Goal: Check status: Check status

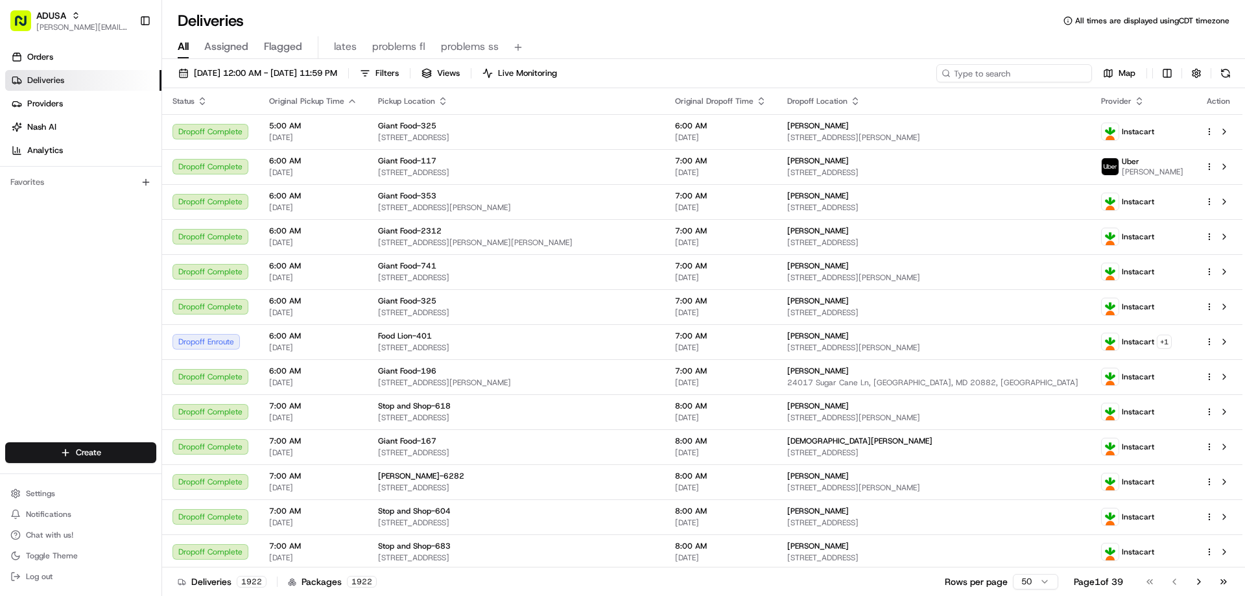
click at [1061, 78] on input at bounding box center [1015, 73] width 156 height 18
paste input "m709370405 Status: DOWNLOADED CNC - GME Email Paperwork to Customer"
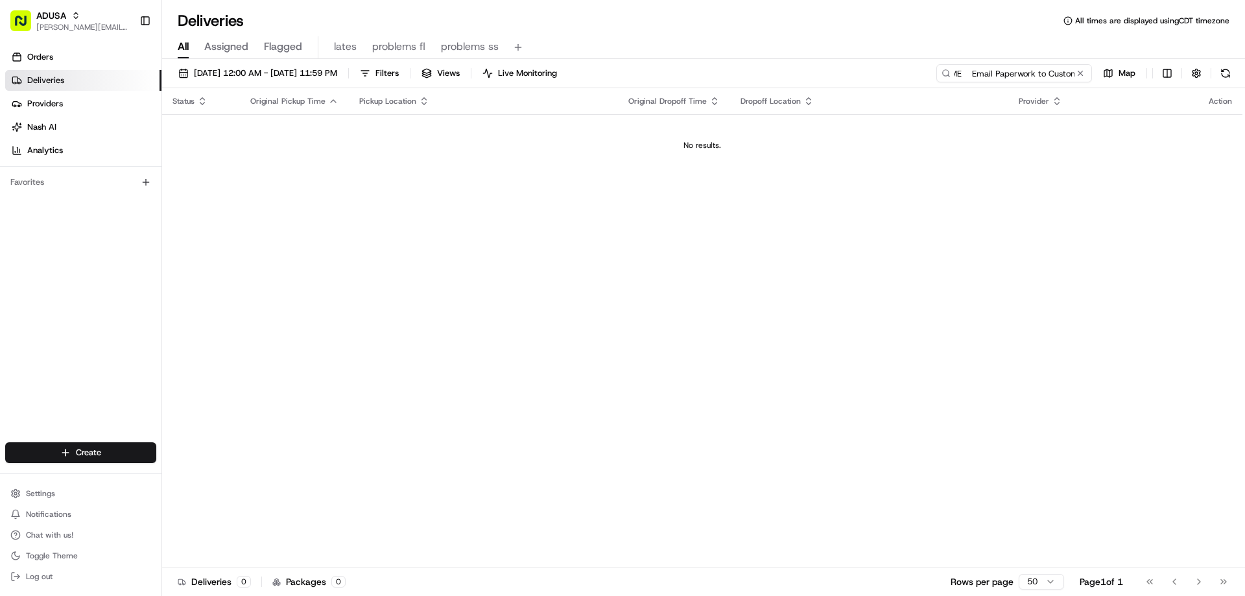
scroll to position [0, 208]
drag, startPoint x: 955, startPoint y: 75, endPoint x: 1096, endPoint y: 59, distance: 141.6
click at [1096, 59] on div "08/22/2025 12:00 AM - 08/22/2025 11:59 PM Filters Views Live Monitoring m709370…" at bounding box center [703, 329] width 1083 height 540
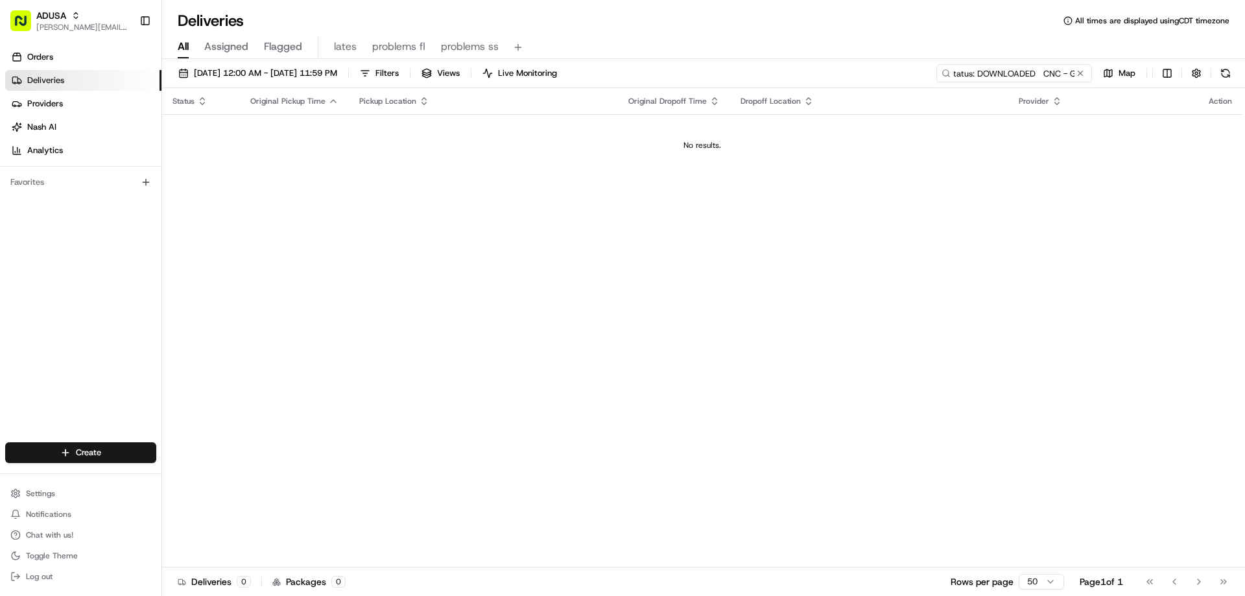
drag, startPoint x: 956, startPoint y: 75, endPoint x: 1056, endPoint y: 57, distance: 101.4
click at [1055, 57] on div "Deliveries All times are displayed using CDT timezone All Assigned Flagged late…" at bounding box center [703, 298] width 1083 height 596
drag, startPoint x: 951, startPoint y: 77, endPoint x: 1077, endPoint y: 59, distance: 127.7
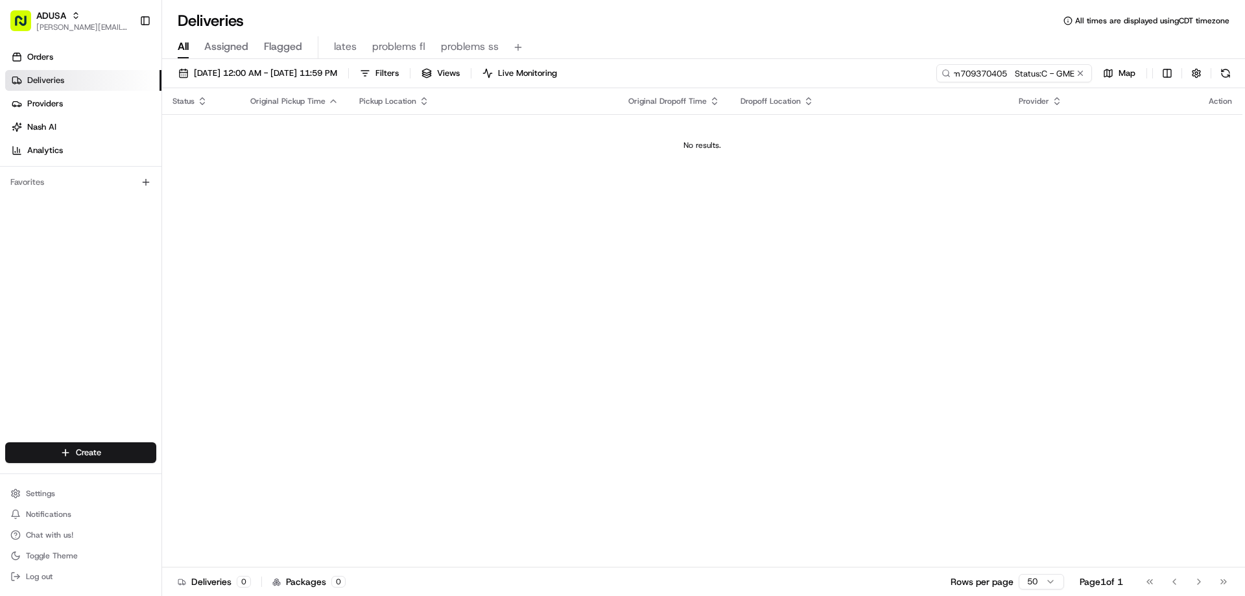
click at [1077, 59] on div "08/22/2025 12:00 AM - 08/22/2025 11:59 PM Filters Views Live Monitoring m709370…" at bounding box center [703, 329] width 1083 height 540
type input "m"
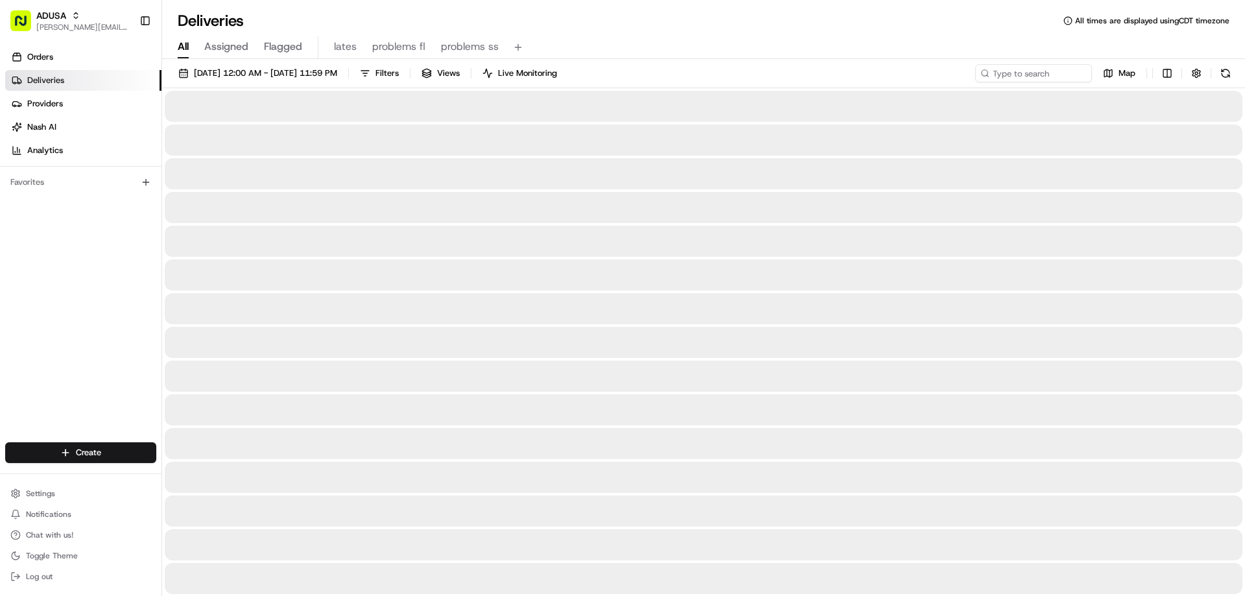
drag, startPoint x: 844, startPoint y: 157, endPoint x: 208, endPoint y: 239, distance: 641.7
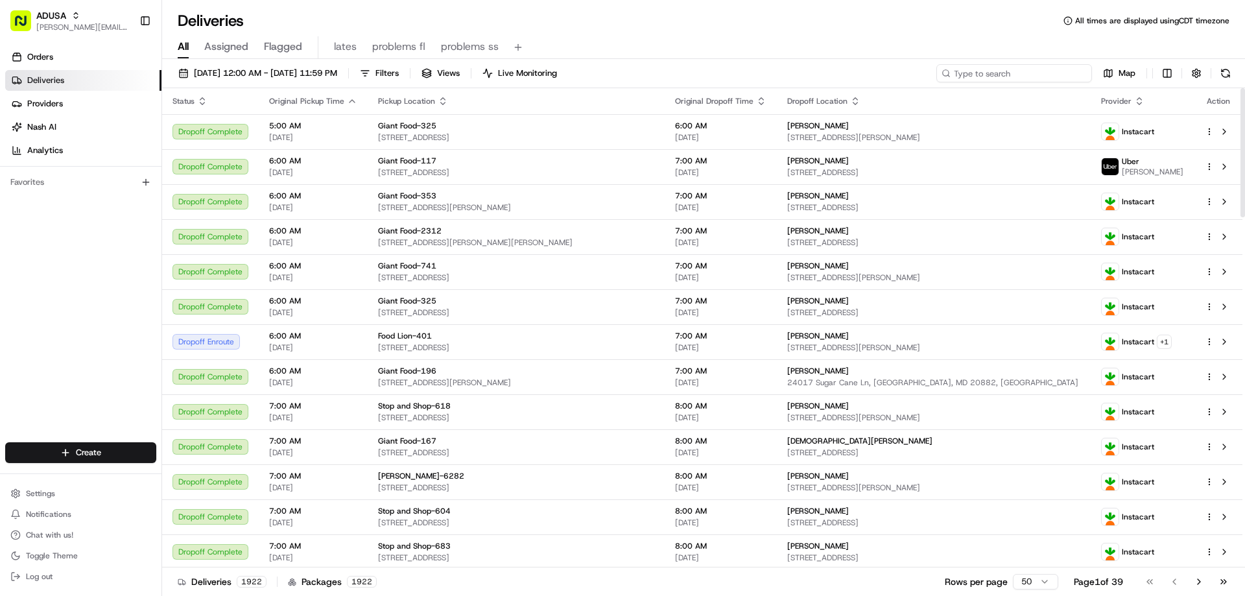
click at [997, 74] on input at bounding box center [1015, 73] width 156 height 18
paste input "m709370405"
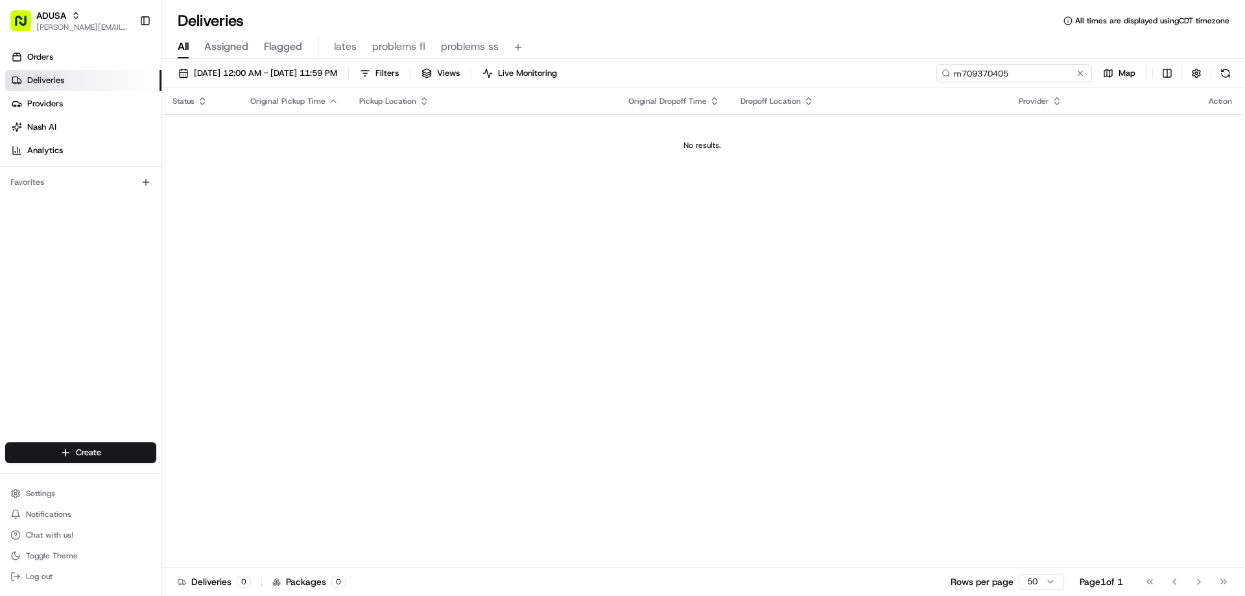
click at [1020, 77] on input "m709370405" at bounding box center [1015, 73] width 156 height 18
type input "m709370405"
drag, startPoint x: 1024, startPoint y: 69, endPoint x: 941, endPoint y: 86, distance: 84.1
click at [941, 86] on div "08/22/2025 12:00 AM - 08/22/2025 11:59 PM Filters Views Live Monitoring m709370…" at bounding box center [703, 76] width 1083 height 24
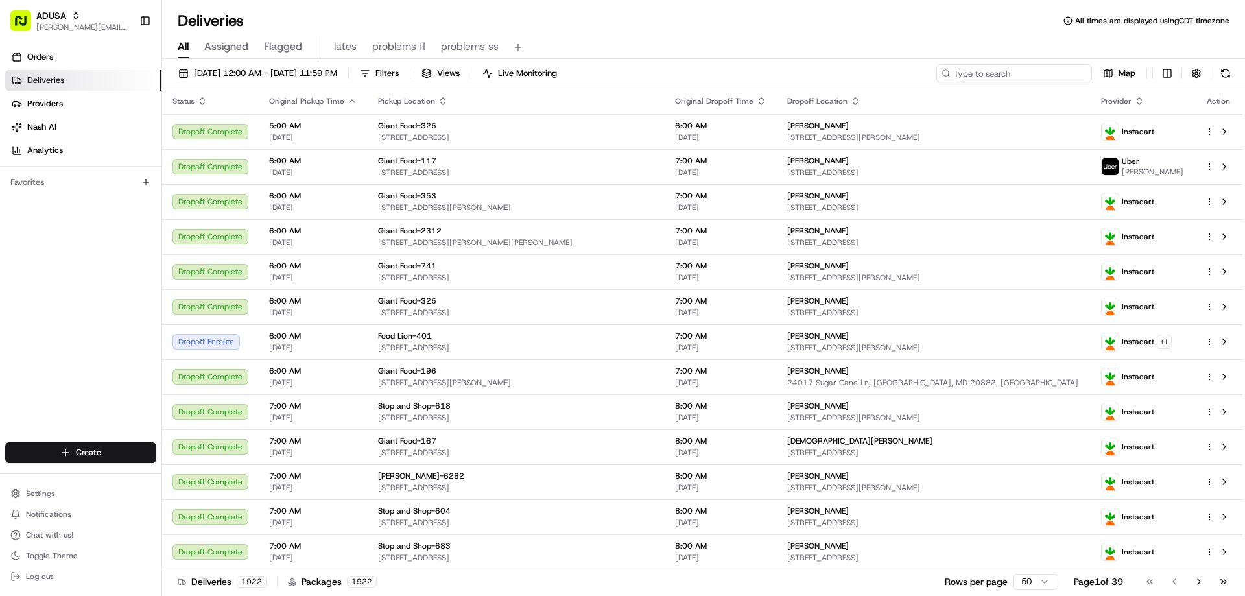
click at [1000, 71] on input at bounding box center [1015, 73] width 156 height 18
paste input "m709370405"
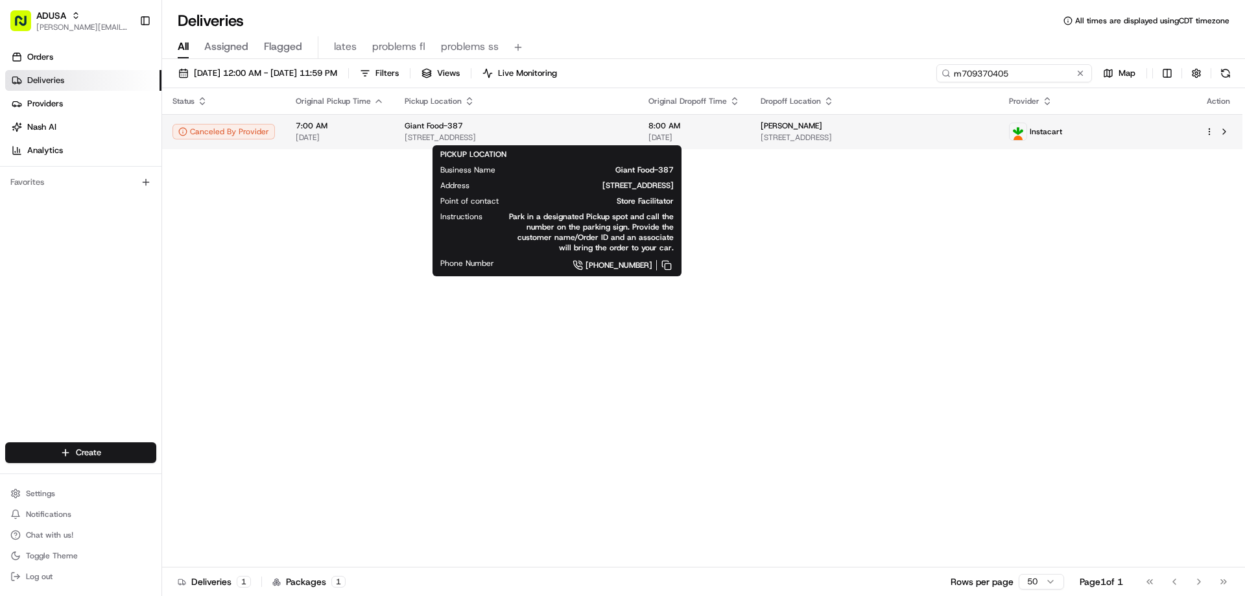
type input "m709370405"
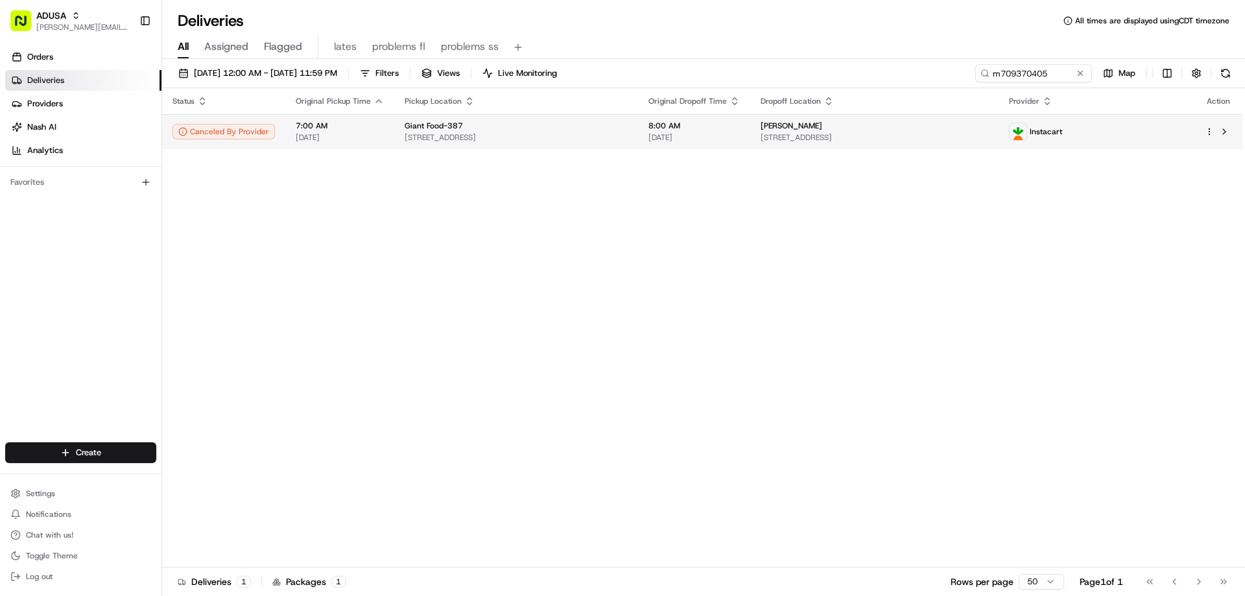
click at [429, 127] on span "Giant Food-387" at bounding box center [434, 126] width 58 height 10
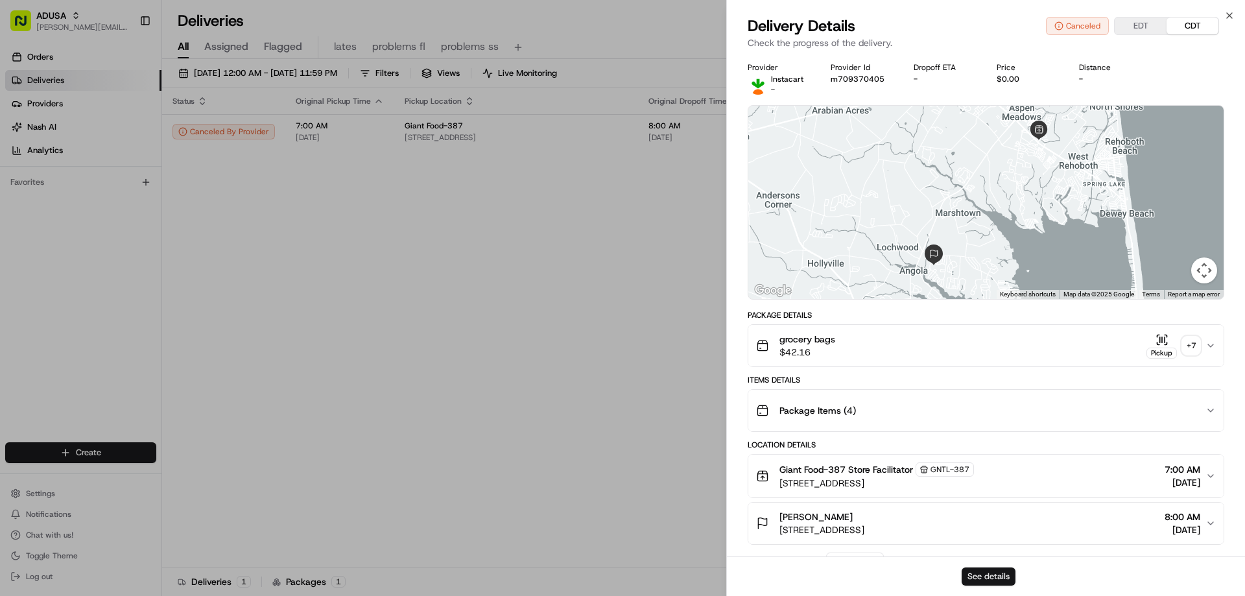
click at [999, 575] on button "See details" at bounding box center [989, 577] width 54 height 18
click at [1000, 579] on button "See details" at bounding box center [989, 577] width 54 height 18
click at [1231, 15] on icon "button" at bounding box center [1230, 15] width 10 height 10
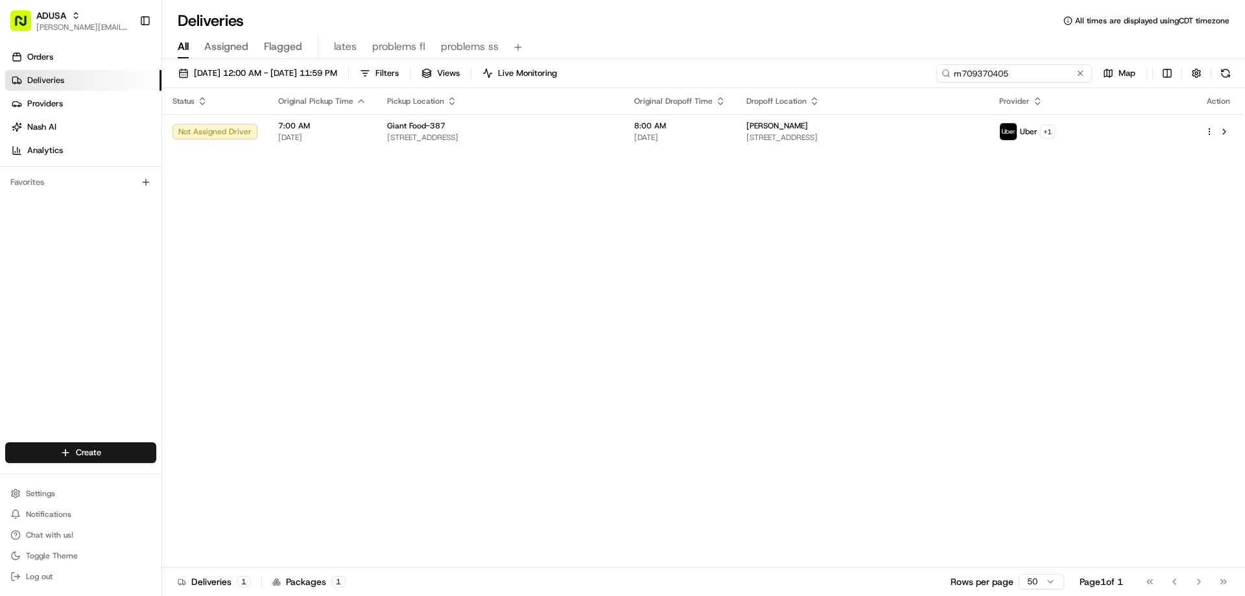
drag, startPoint x: 1059, startPoint y: 75, endPoint x: 898, endPoint y: 81, distance: 161.7
click at [908, 86] on div "08/22/2025 12:00 AM - 08/22/2025 11:59 PM Filters Views Live Monitoring m709370…" at bounding box center [703, 76] width 1083 height 24
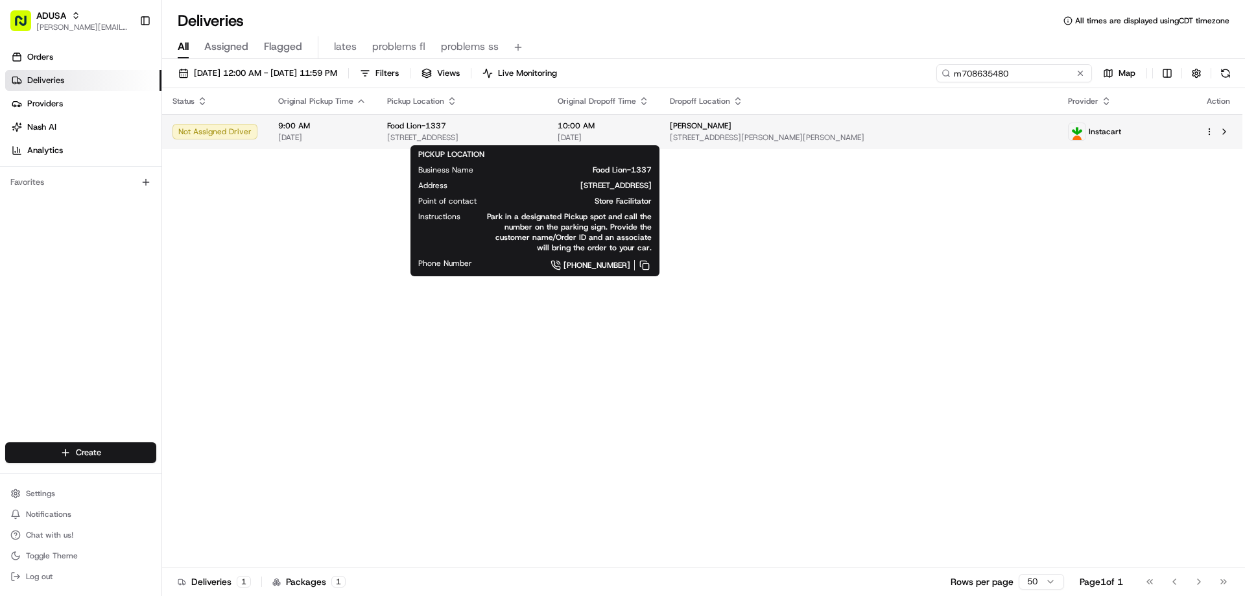
type input "m708635480"
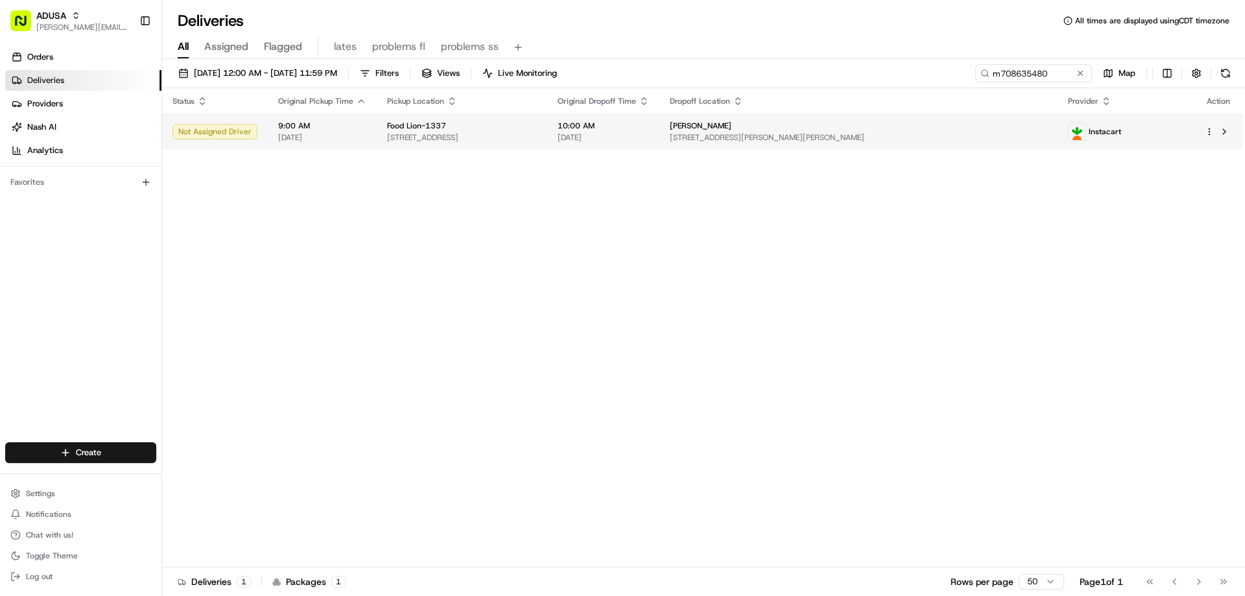
click at [394, 125] on span "Food Lion-1337" at bounding box center [416, 126] width 59 height 10
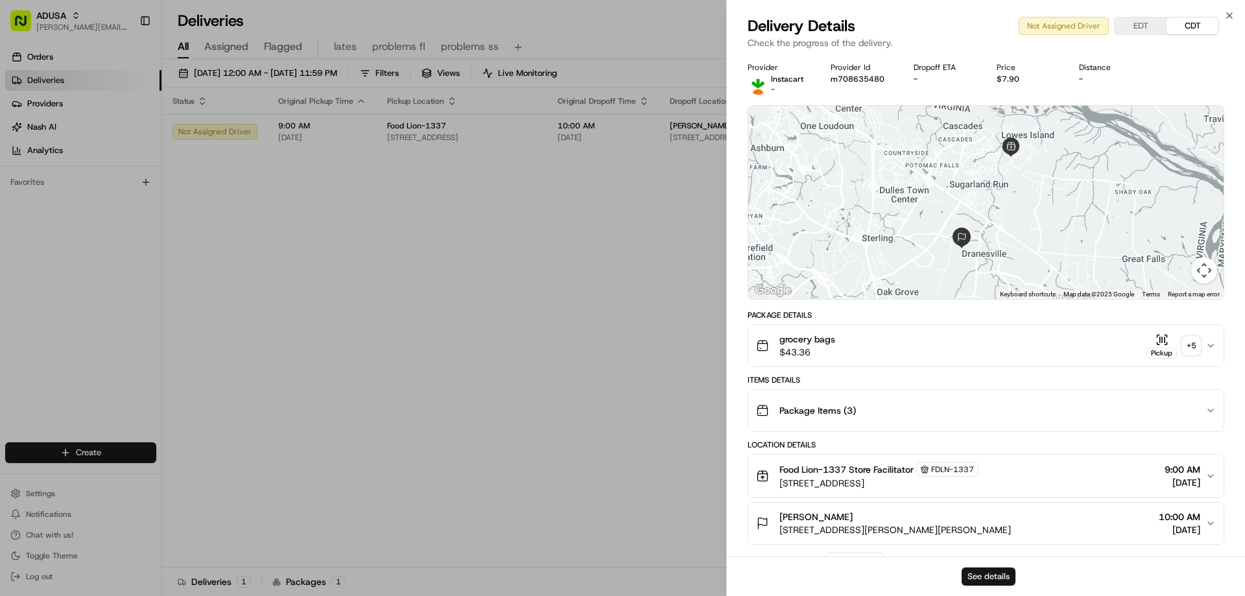
click at [993, 577] on button "See details" at bounding box center [989, 577] width 54 height 18
click at [1229, 14] on icon "button" at bounding box center [1230, 15] width 10 height 10
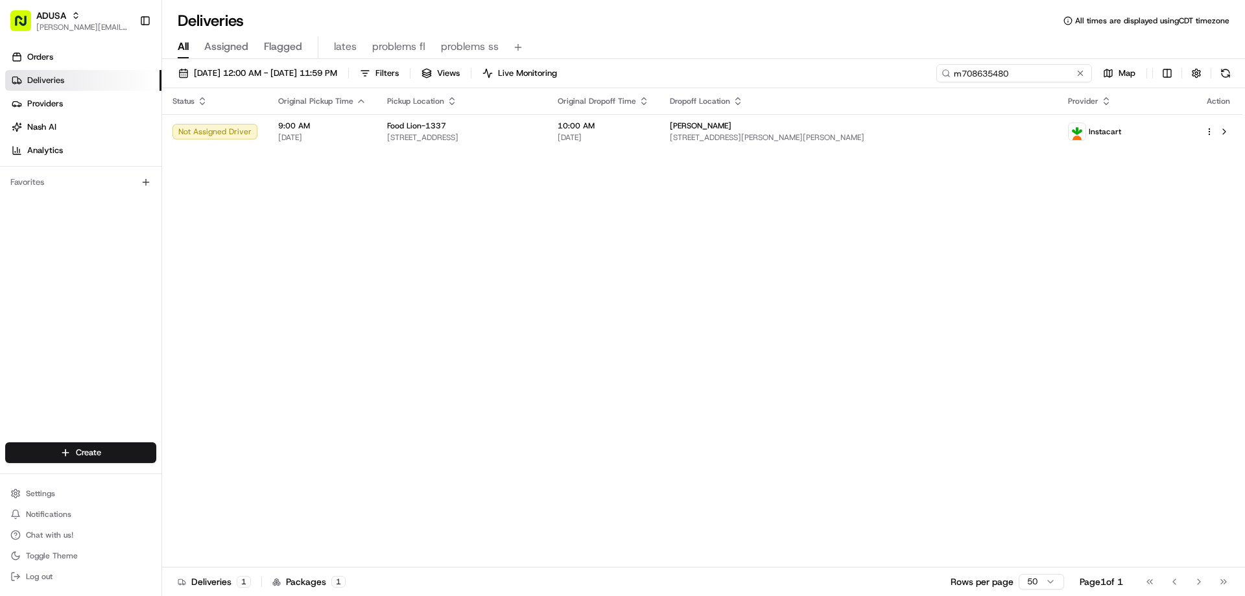
drag, startPoint x: 1052, startPoint y: 72, endPoint x: 947, endPoint y: 86, distance: 106.1
click at [947, 86] on div "08/22/2025 12:00 AM - 08/22/2025 11:59 PM Filters Views Live Monitoring m708635…" at bounding box center [703, 76] width 1083 height 24
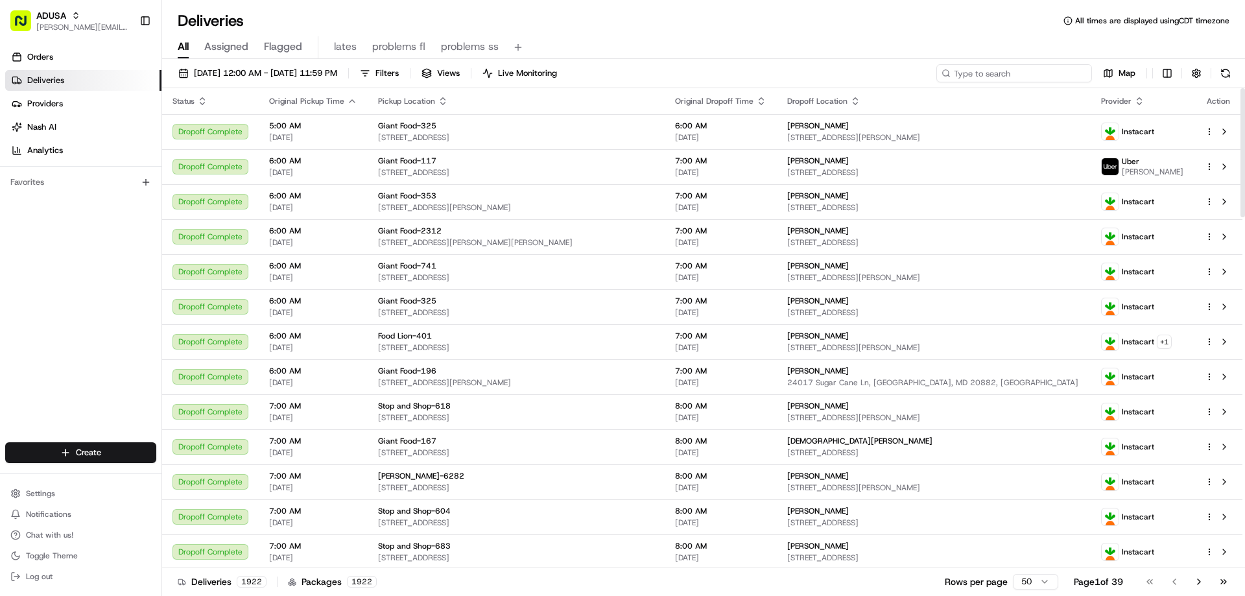
click at [1009, 79] on input at bounding box center [1015, 73] width 156 height 18
click at [991, 58] on div "All Assigned Flagged lates problems fl problems ss" at bounding box center [703, 47] width 1083 height 23
click at [1010, 71] on input at bounding box center [1015, 73] width 156 height 18
paste input "m707892563"
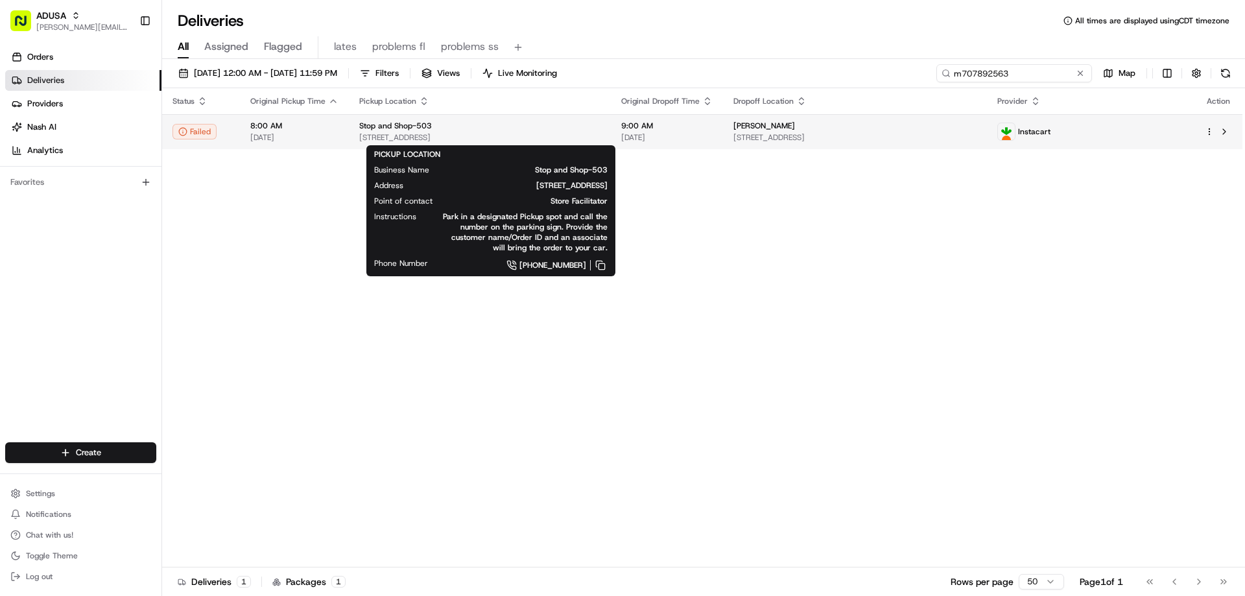
type input "m707892563"
click at [375, 125] on span "Stop and Shop-503" at bounding box center [395, 126] width 73 height 10
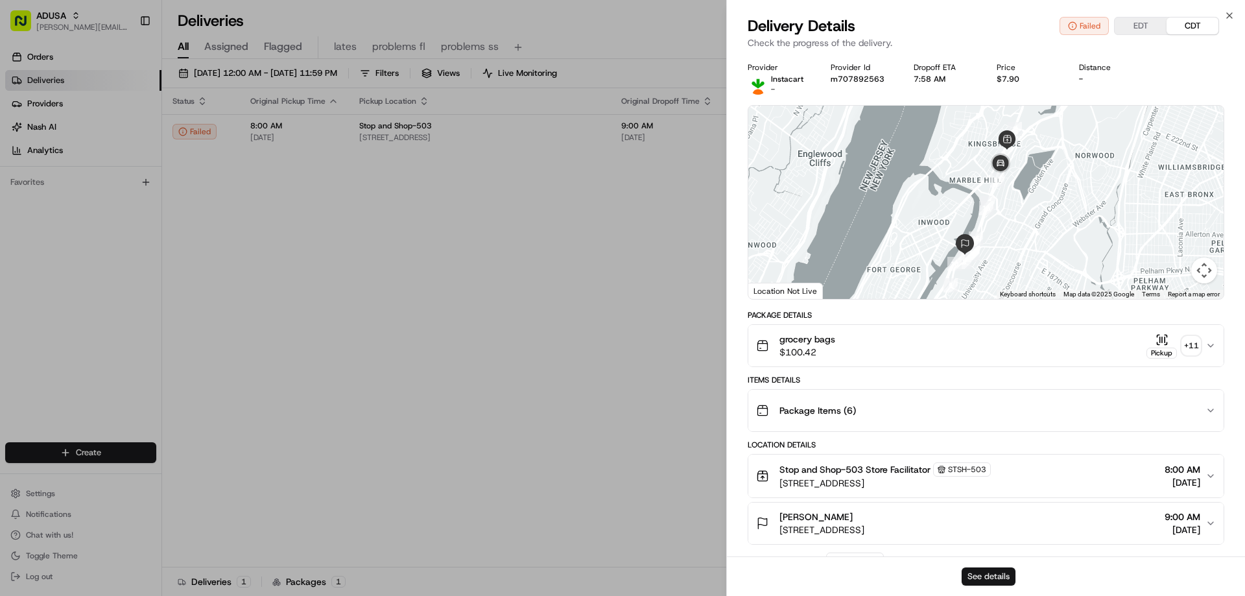
click at [986, 575] on button "See details" at bounding box center [989, 577] width 54 height 18
